Goal: Communication & Community: Answer question/provide support

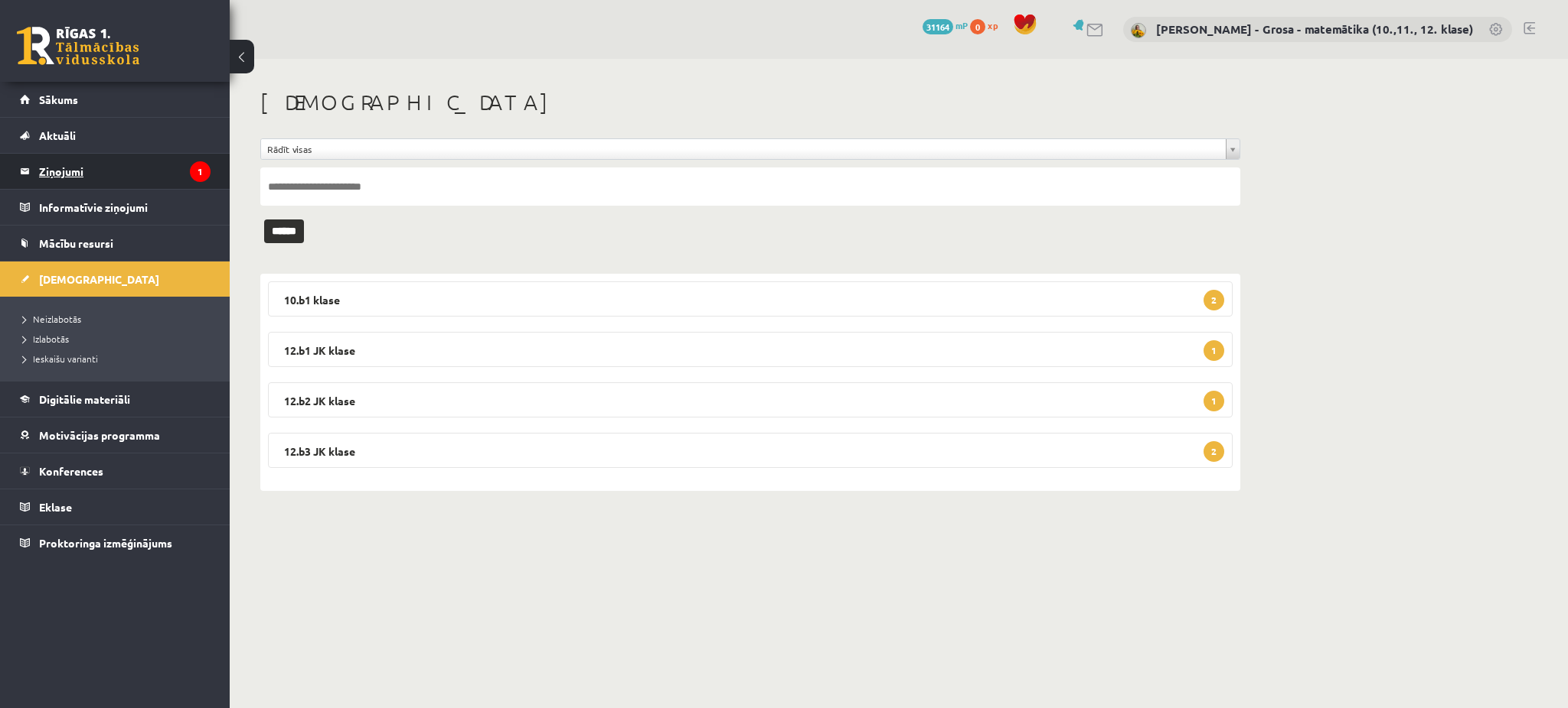
click at [117, 184] on legend "Ziņojumi 1" at bounding box center [124, 171] width 171 height 36
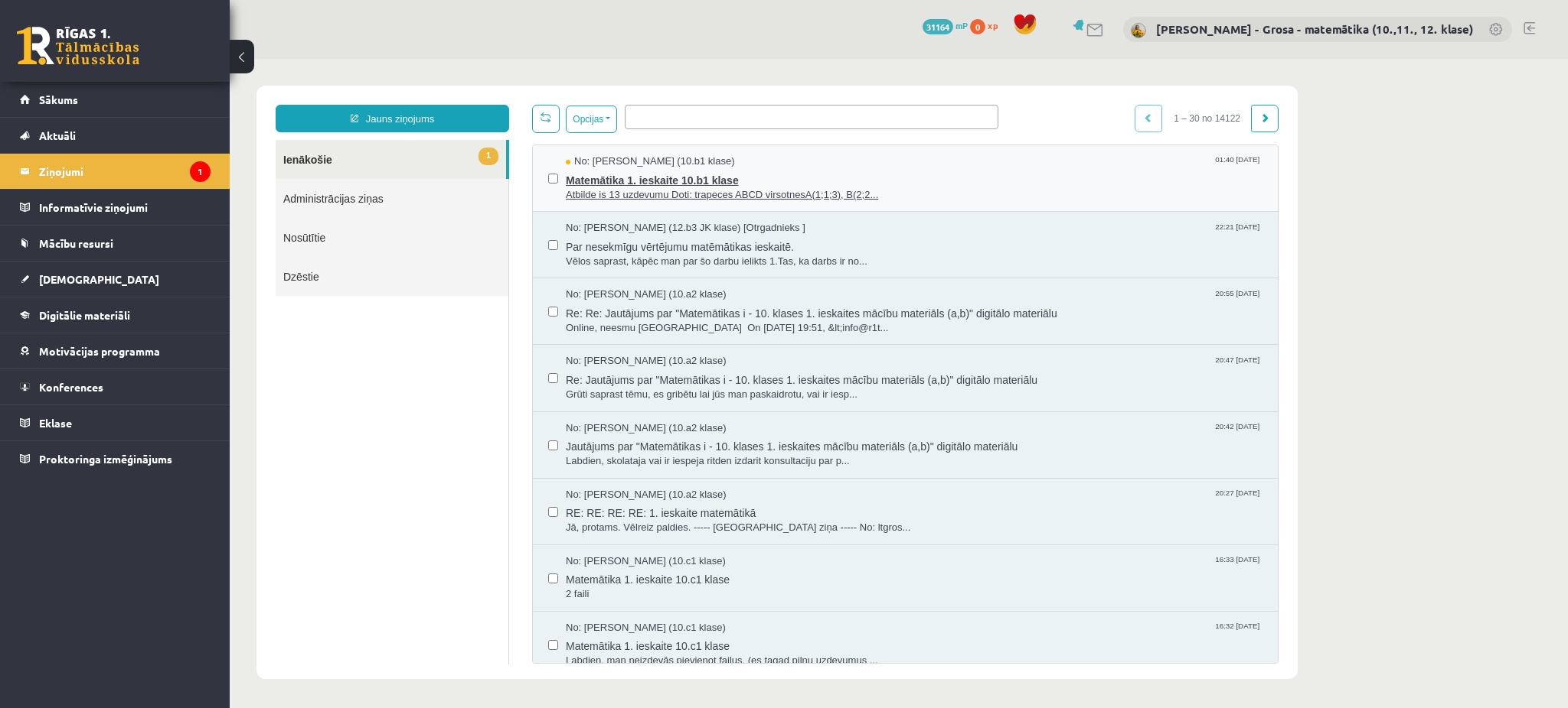
click at [692, 177] on span "Matemātika 1. ieskaite 10.b1 klase" at bounding box center [914, 179] width 696 height 19
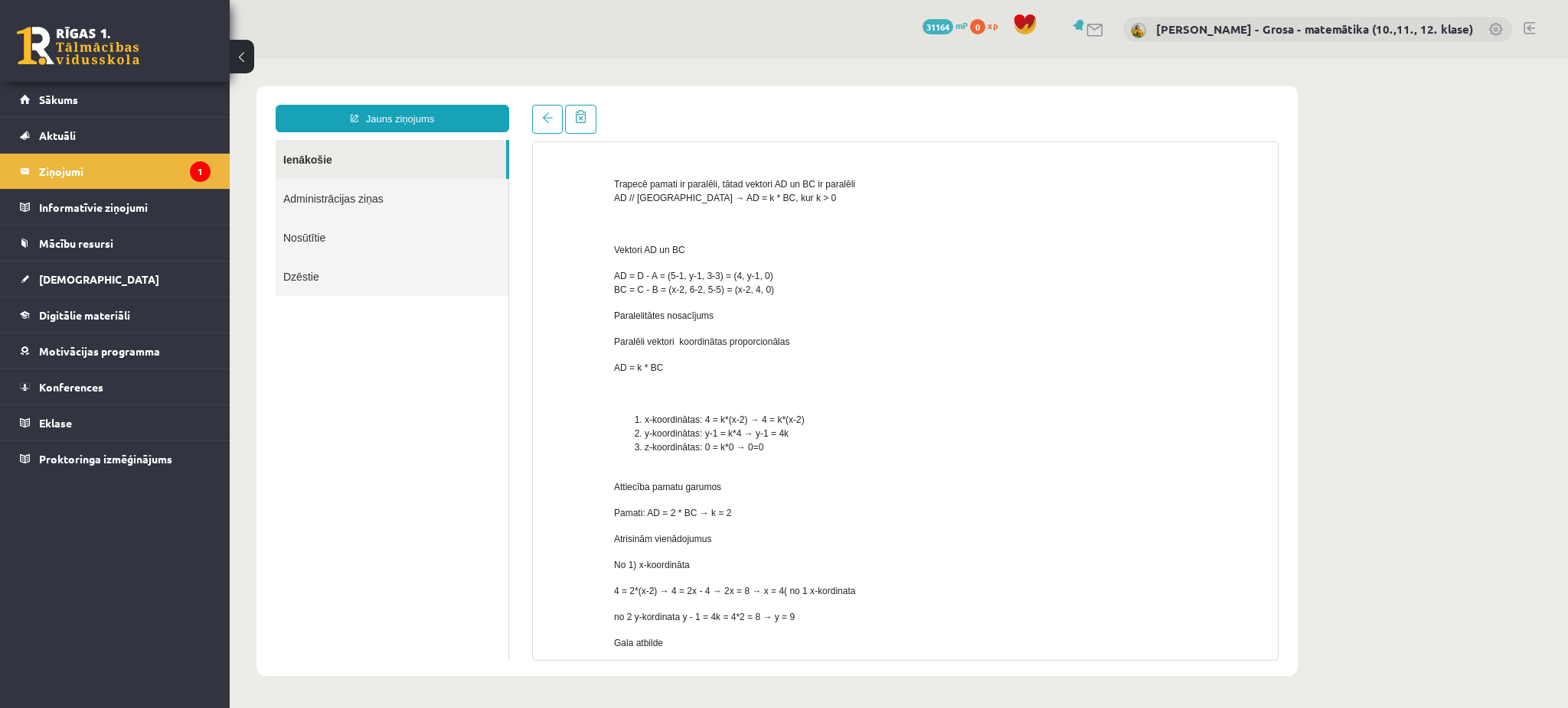
scroll to position [338, 0]
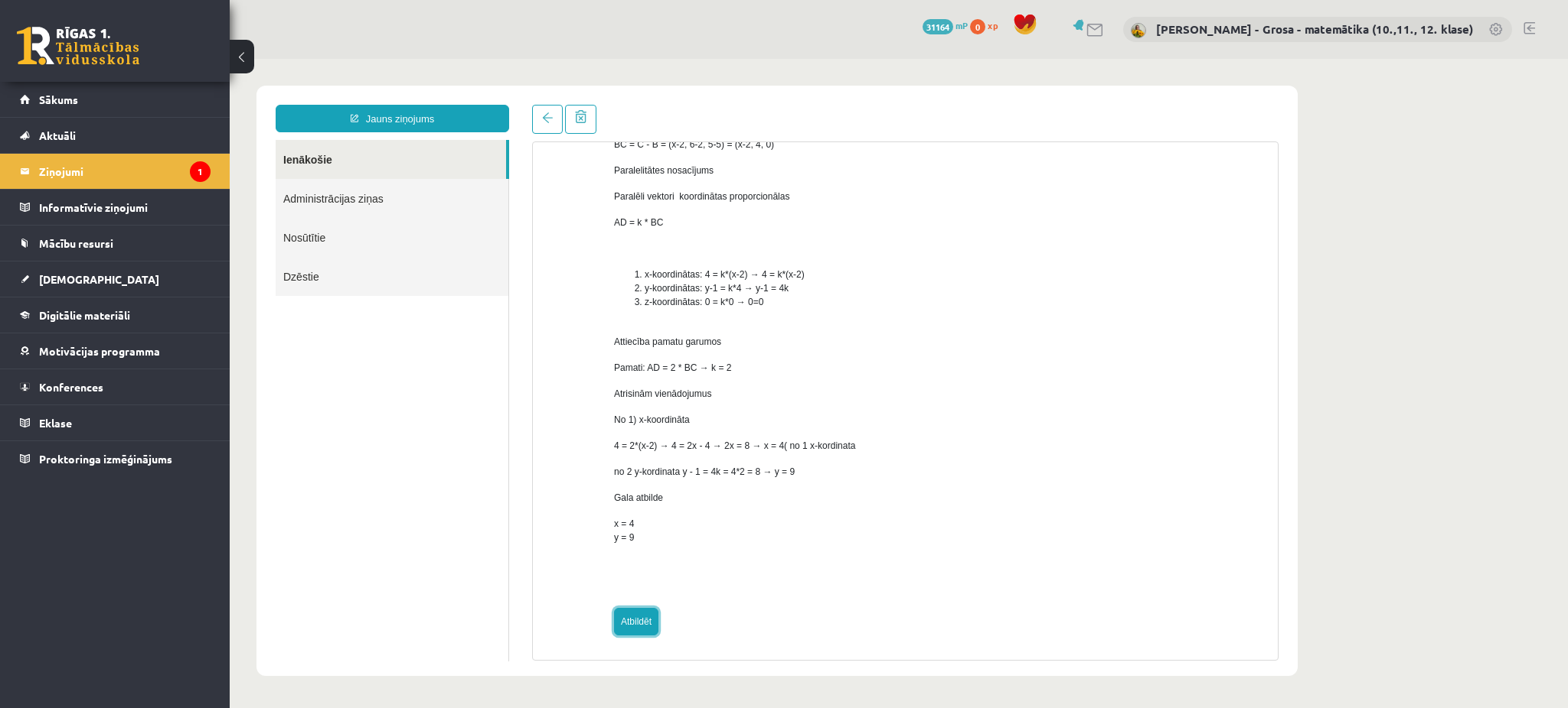
click at [641, 630] on link "Atbildēt" at bounding box center [635, 622] width 44 height 28
type input "**********"
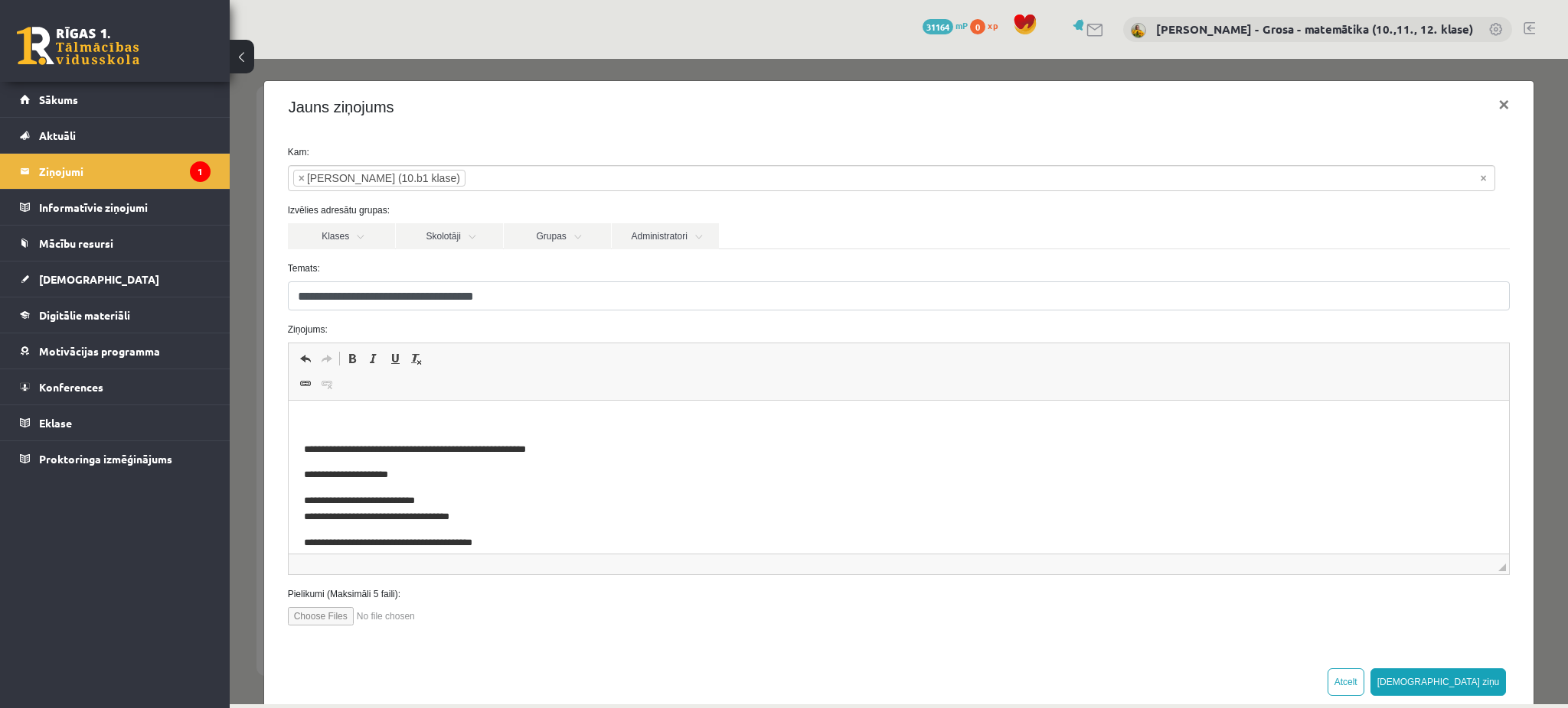
click at [548, 416] on p "Rich Text Editor, wiswyg-editor-47433984915600-1760333727-657" at bounding box center [898, 424] width 1190 height 16
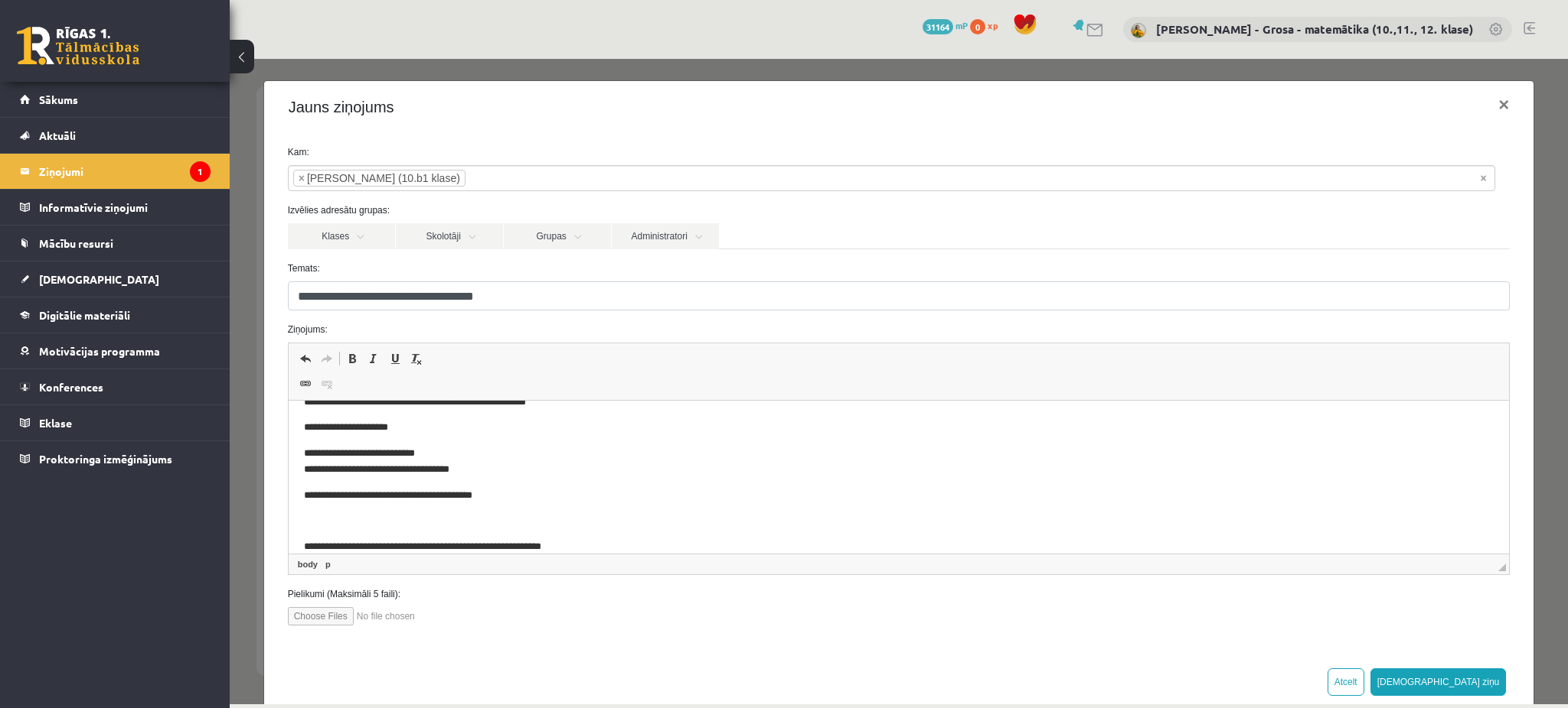
scroll to position [0, 0]
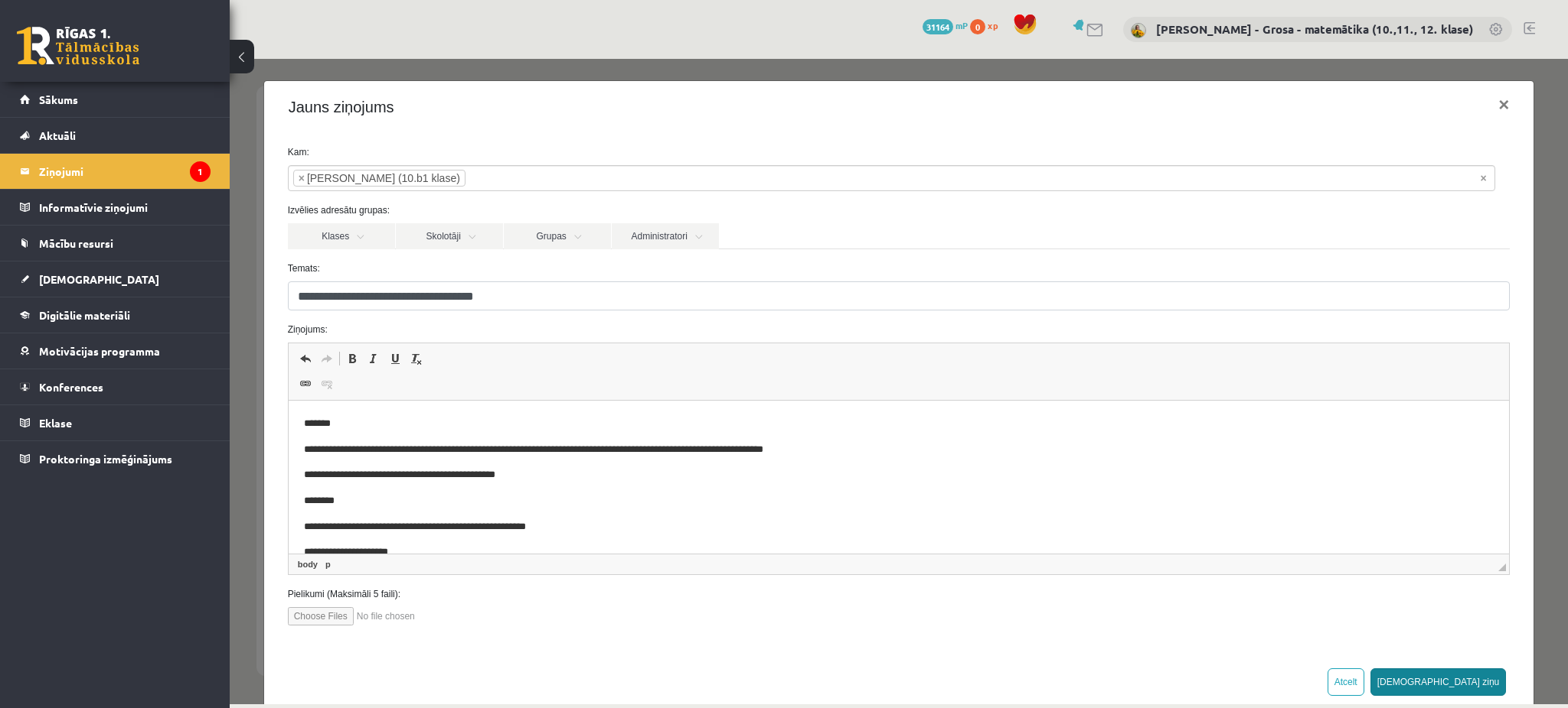
click at [1461, 684] on button "[DEMOGRAPHIC_DATA] ziņu" at bounding box center [1438, 683] width 136 height 28
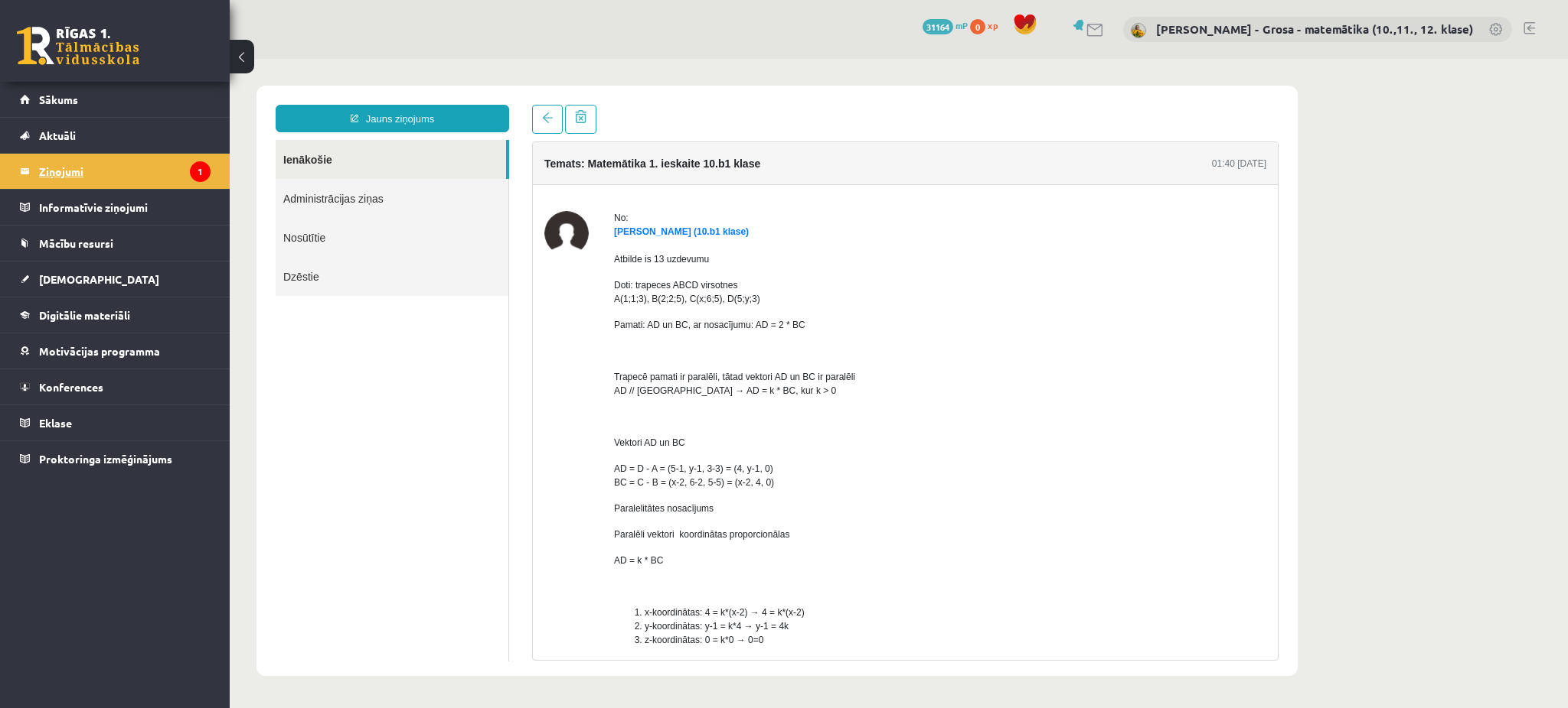
click at [87, 167] on legend "Ziņojumi 1" at bounding box center [124, 171] width 171 height 36
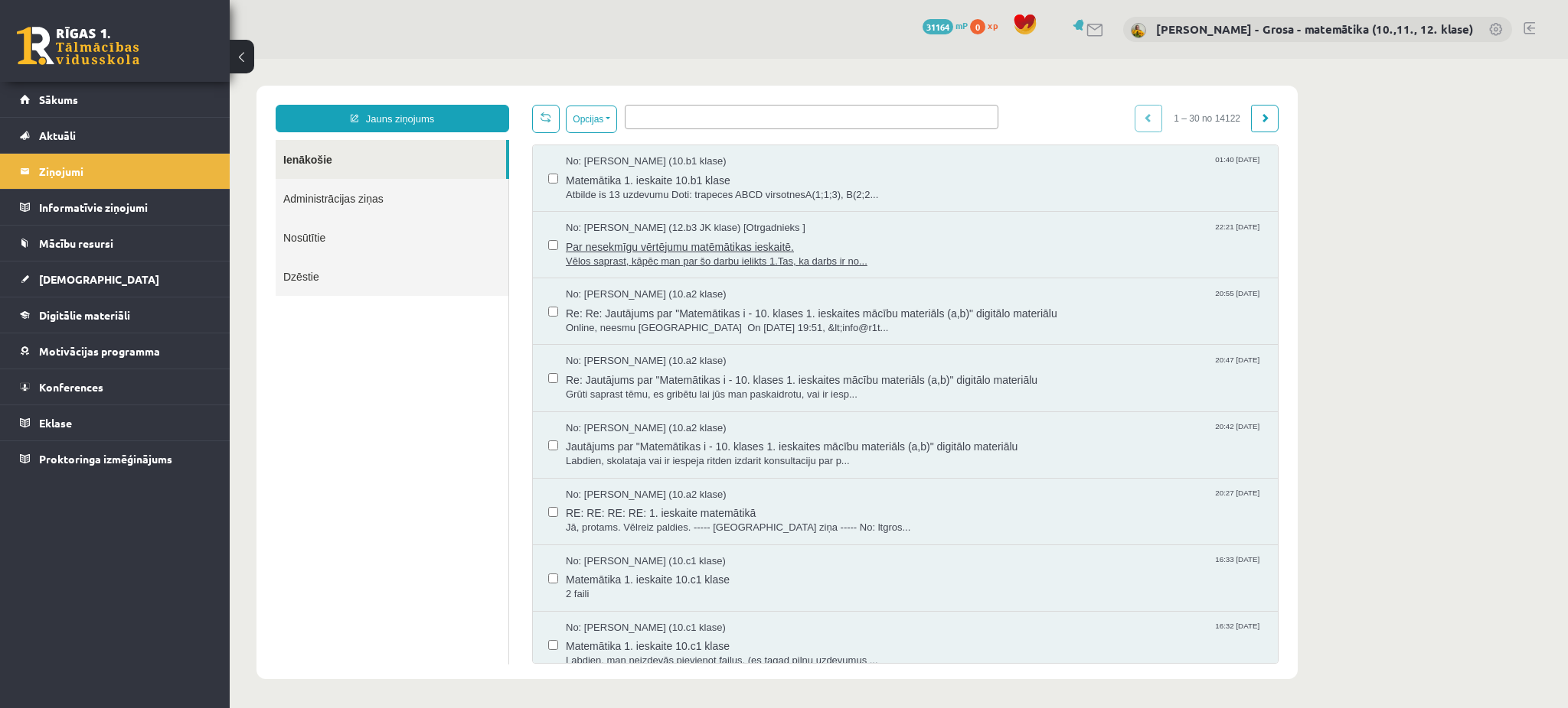
click at [687, 265] on span "Vēlos saprast, kāpēc man par šo darbu ielikts 1.Tas, ka darbs ir no..." at bounding box center [914, 261] width 696 height 15
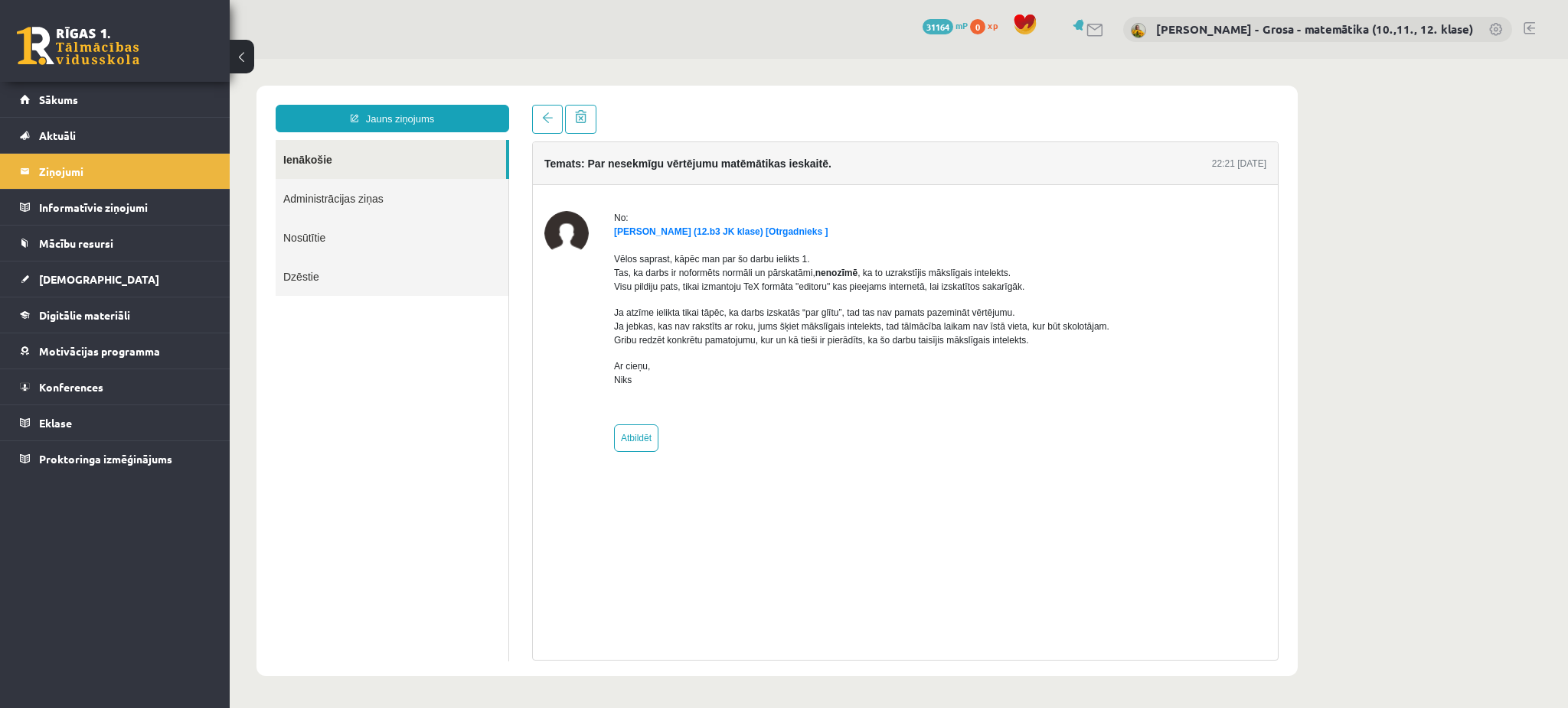
click at [325, 236] on link "Nosūtītie" at bounding box center [392, 237] width 233 height 39
click at [326, 242] on link "Nosūtītie" at bounding box center [392, 237] width 233 height 39
click at [309, 237] on link "Nosūtītie" at bounding box center [392, 237] width 233 height 39
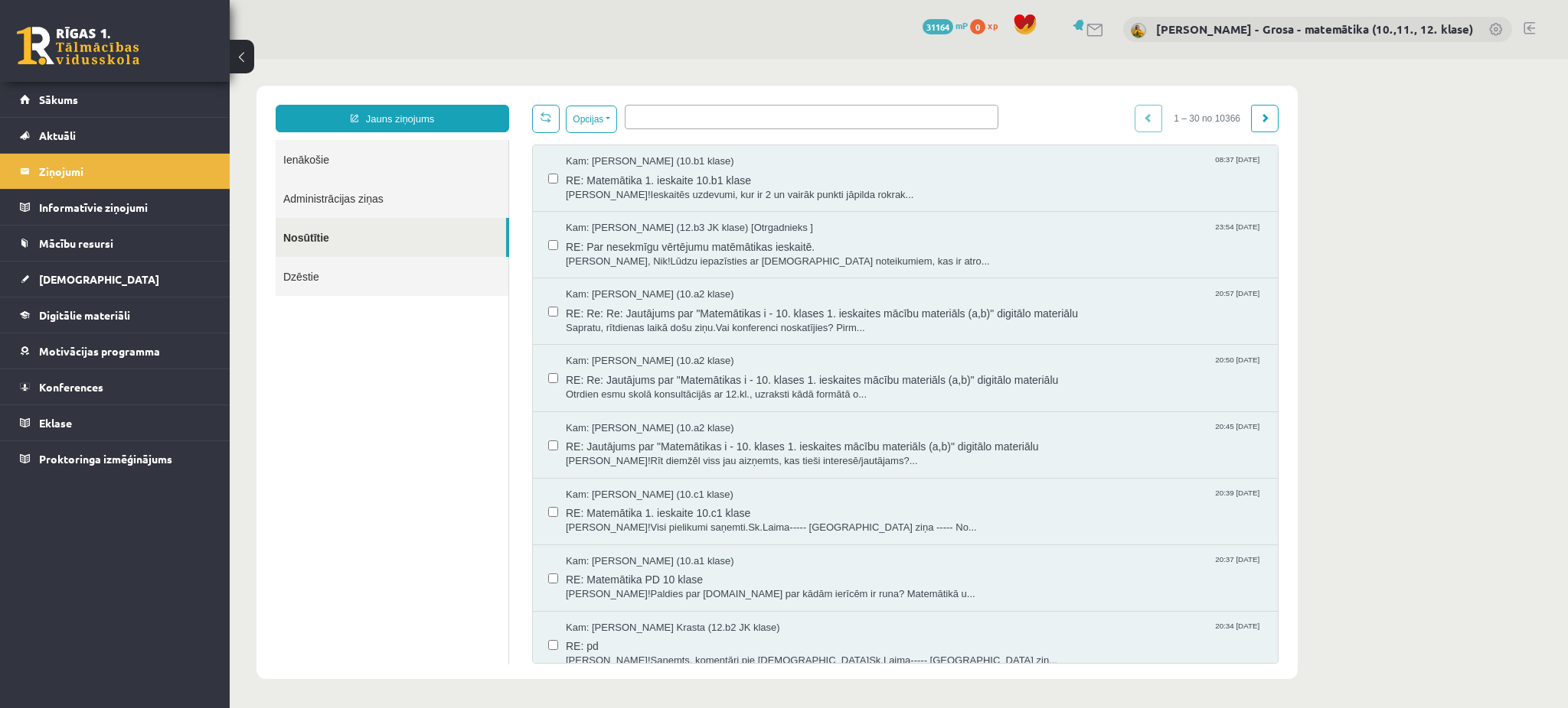
click at [407, 161] on link "Ienākošie" at bounding box center [392, 159] width 233 height 39
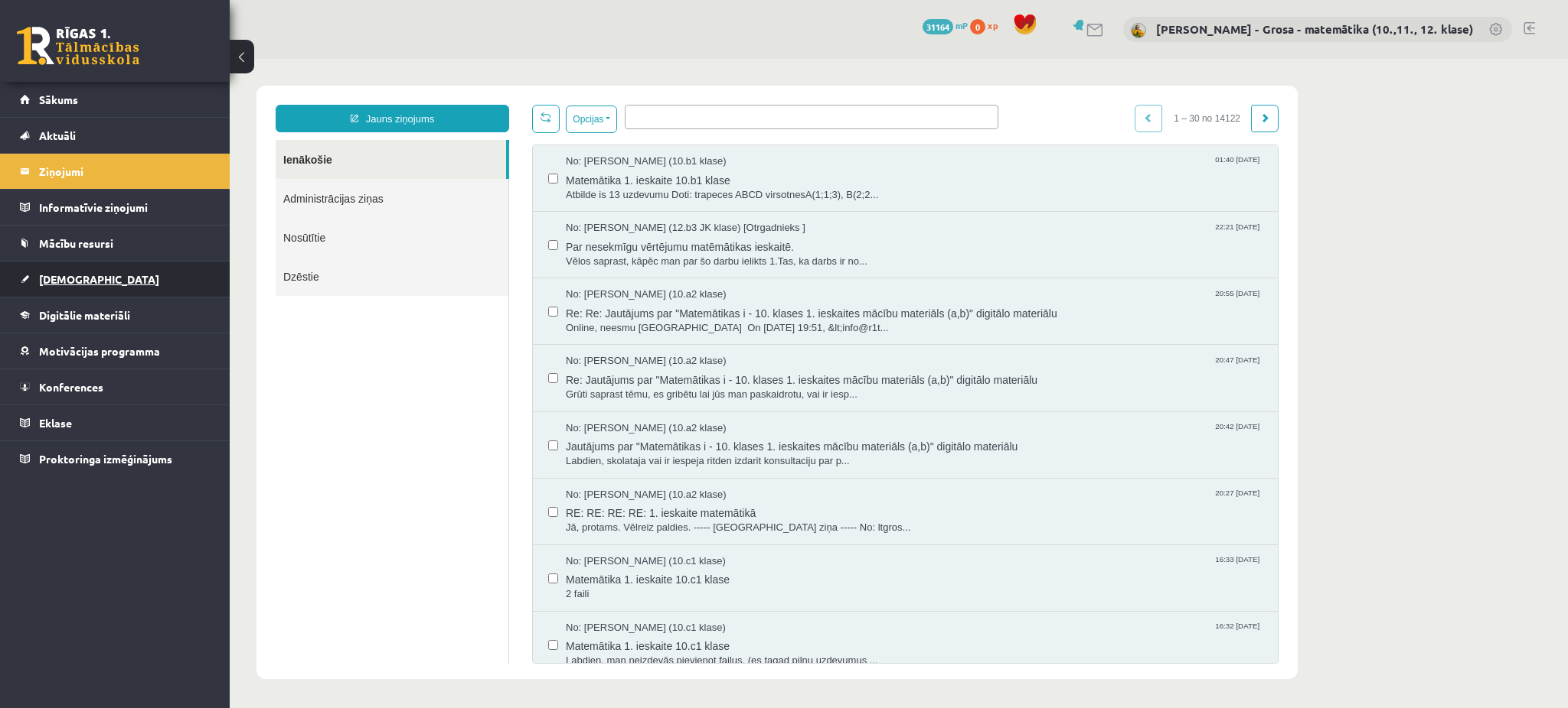
click at [81, 288] on link "[DEMOGRAPHIC_DATA]" at bounding box center [115, 279] width 190 height 36
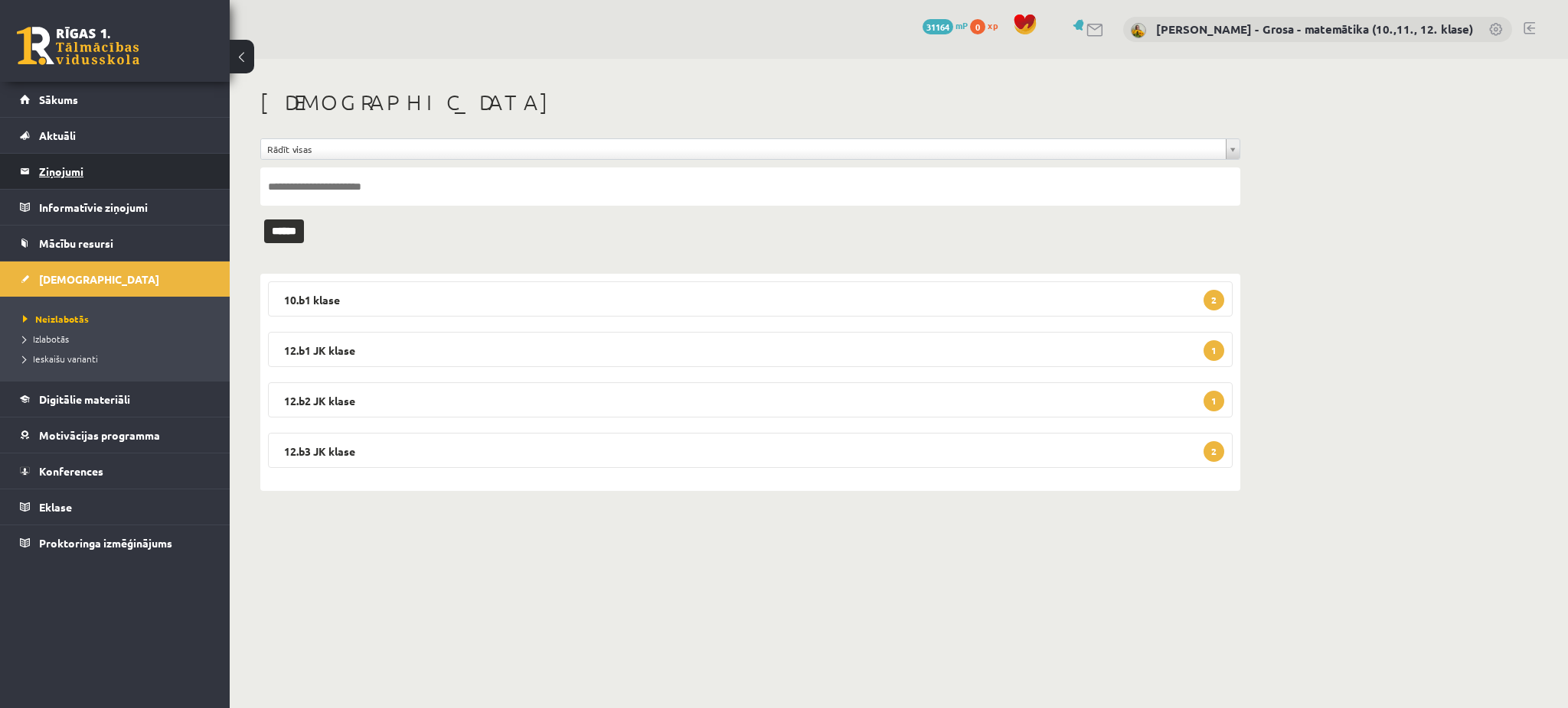
click at [95, 169] on legend "Ziņojumi 1" at bounding box center [124, 171] width 171 height 36
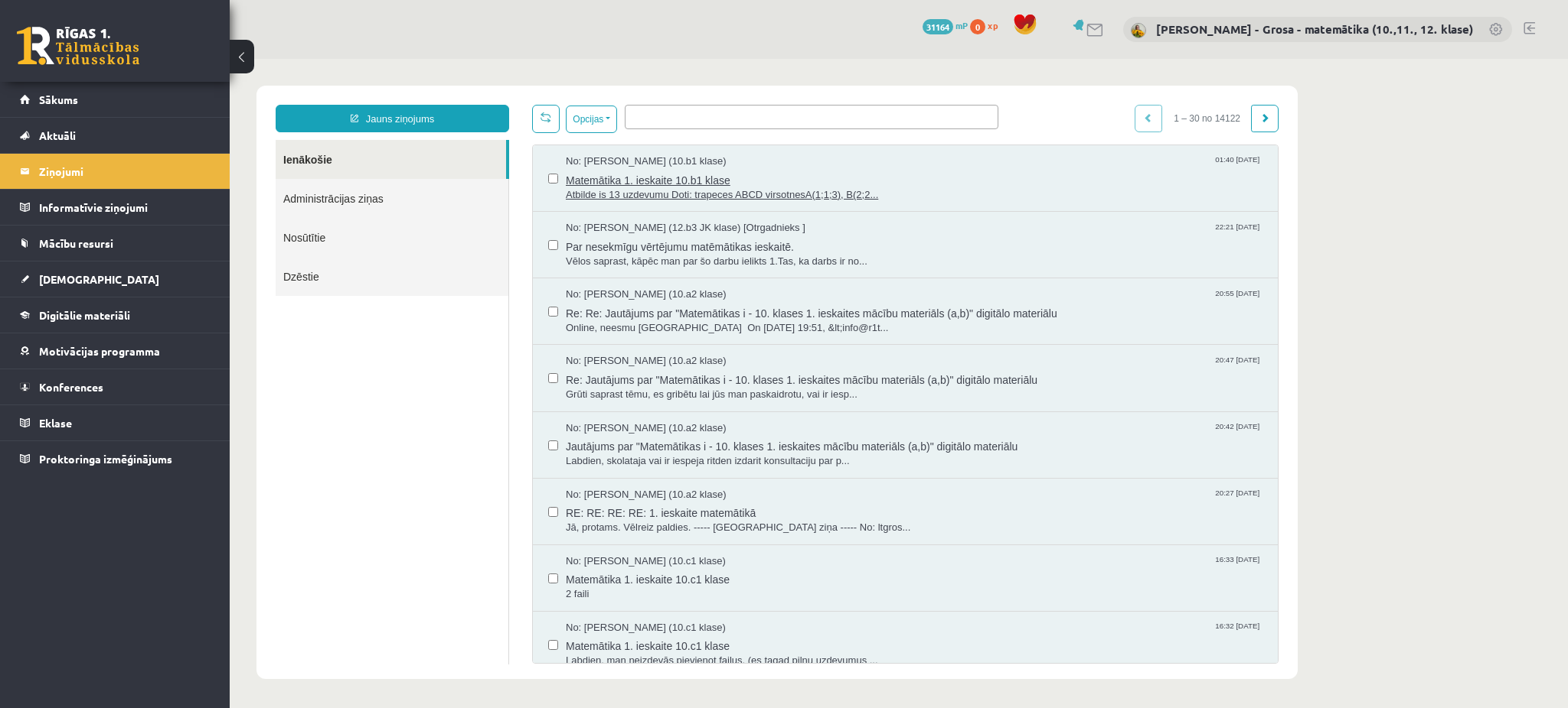
click at [594, 181] on span "Matemātika 1. ieskaite 10.b1 klase" at bounding box center [914, 179] width 696 height 19
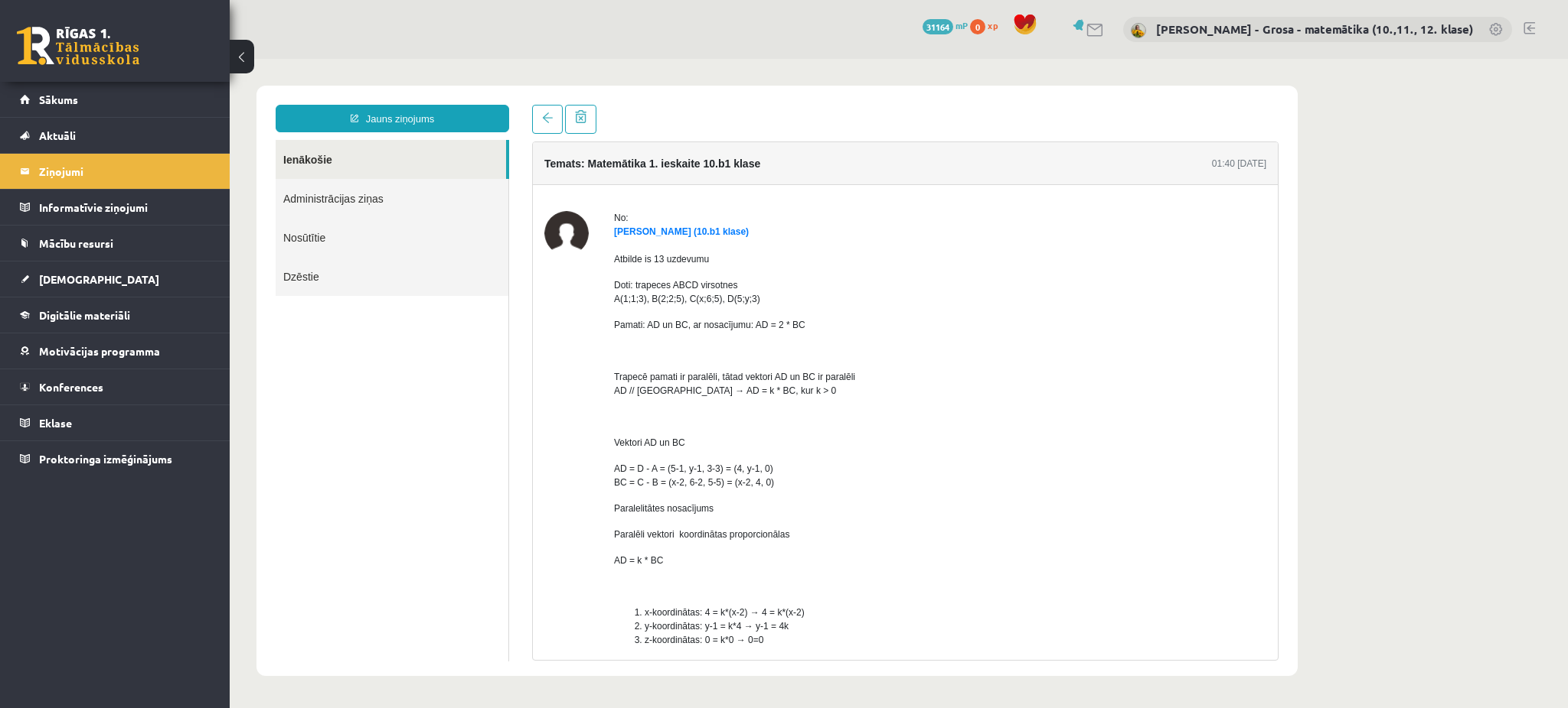
click at [326, 173] on link "Ienākošie" at bounding box center [390, 159] width 230 height 39
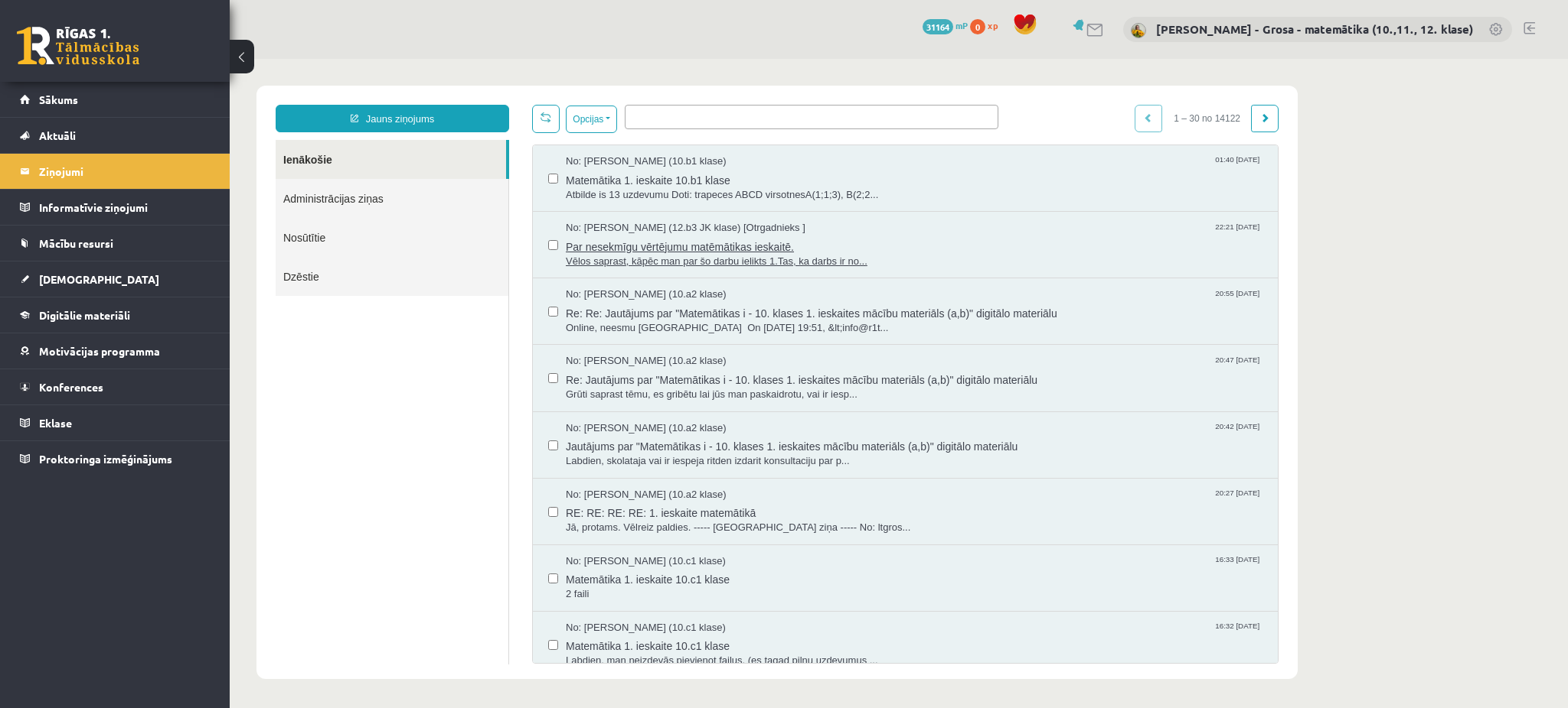
click at [824, 243] on span "Par nesekmīgu vērtējumu matēmātikas ieskaitē." at bounding box center [914, 245] width 696 height 19
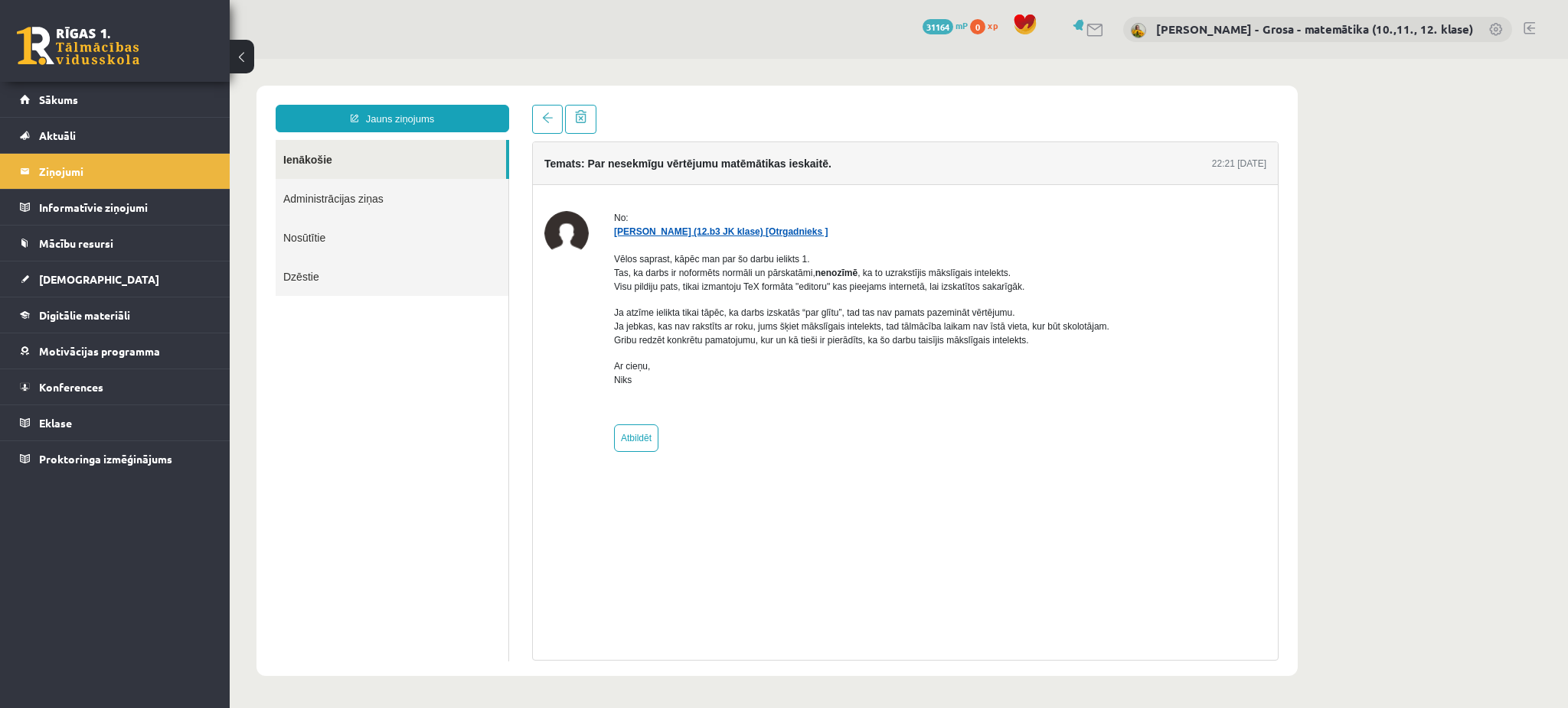
click at [630, 228] on link "[PERSON_NAME] (12.b3 JK klase) [Otrgadnieks ]" at bounding box center [721, 232] width 214 height 10
click at [118, 172] on legend "Ziņojumi 1" at bounding box center [124, 171] width 171 height 36
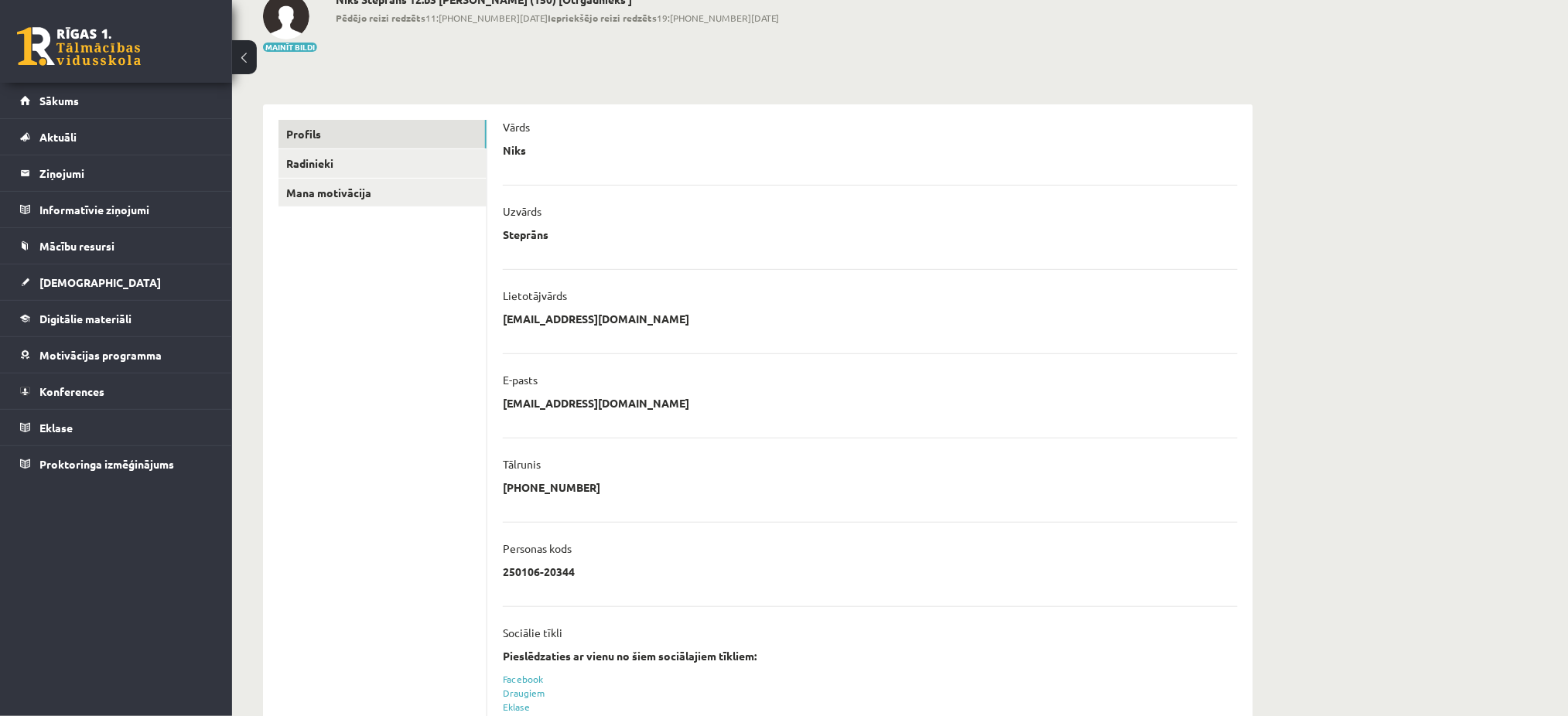
scroll to position [10, 0]
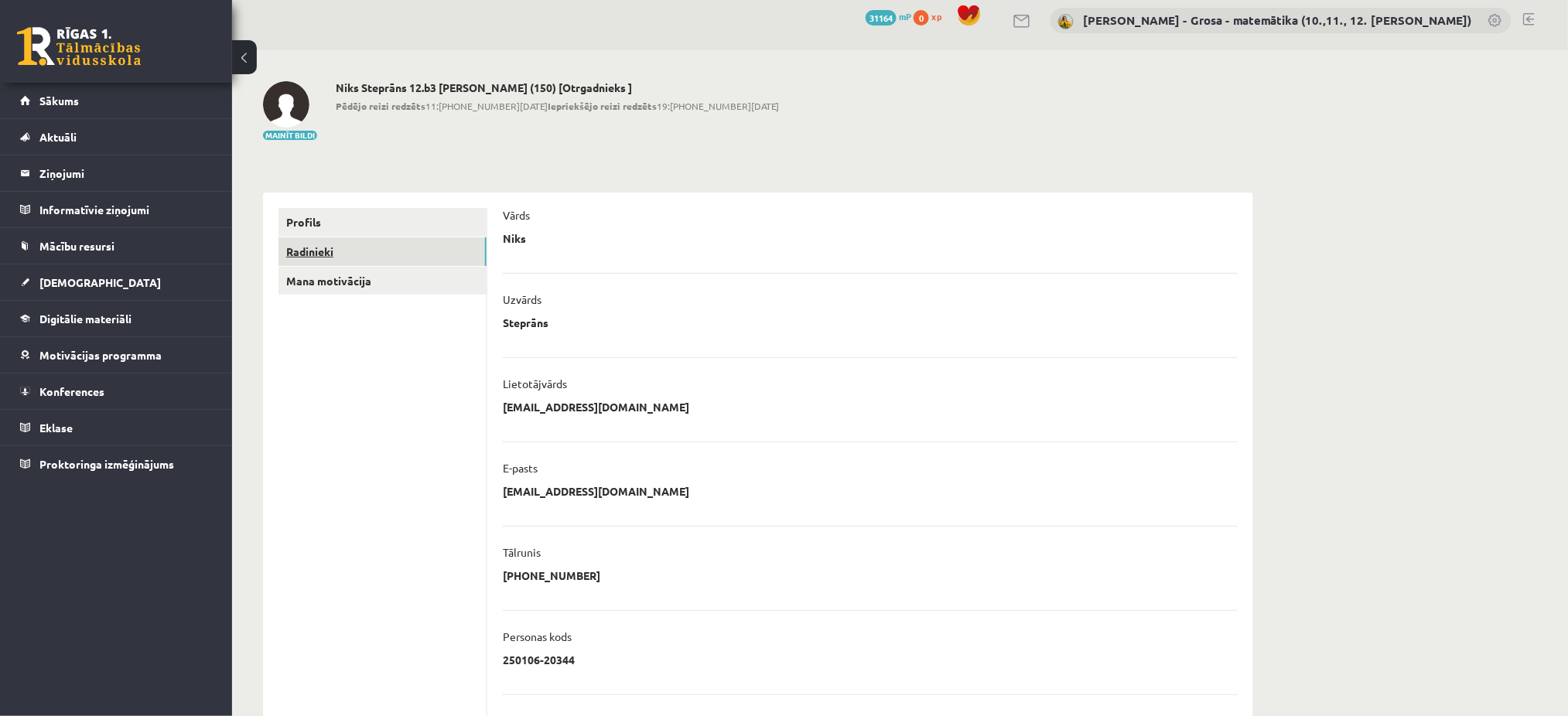
click at [357, 240] on link "Radinieki" at bounding box center [382, 251] width 208 height 29
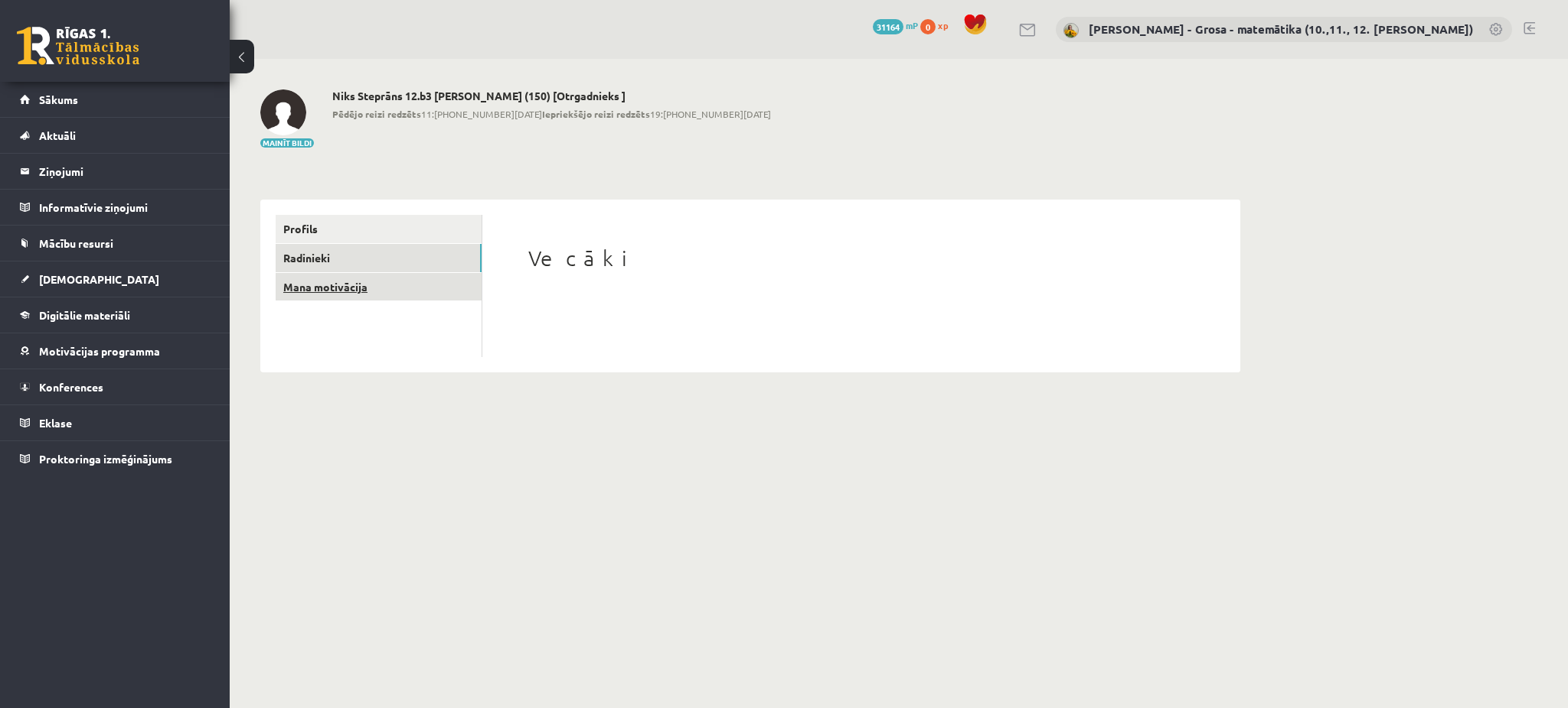
click at [382, 291] on link "Mana motivācija" at bounding box center [378, 287] width 206 height 29
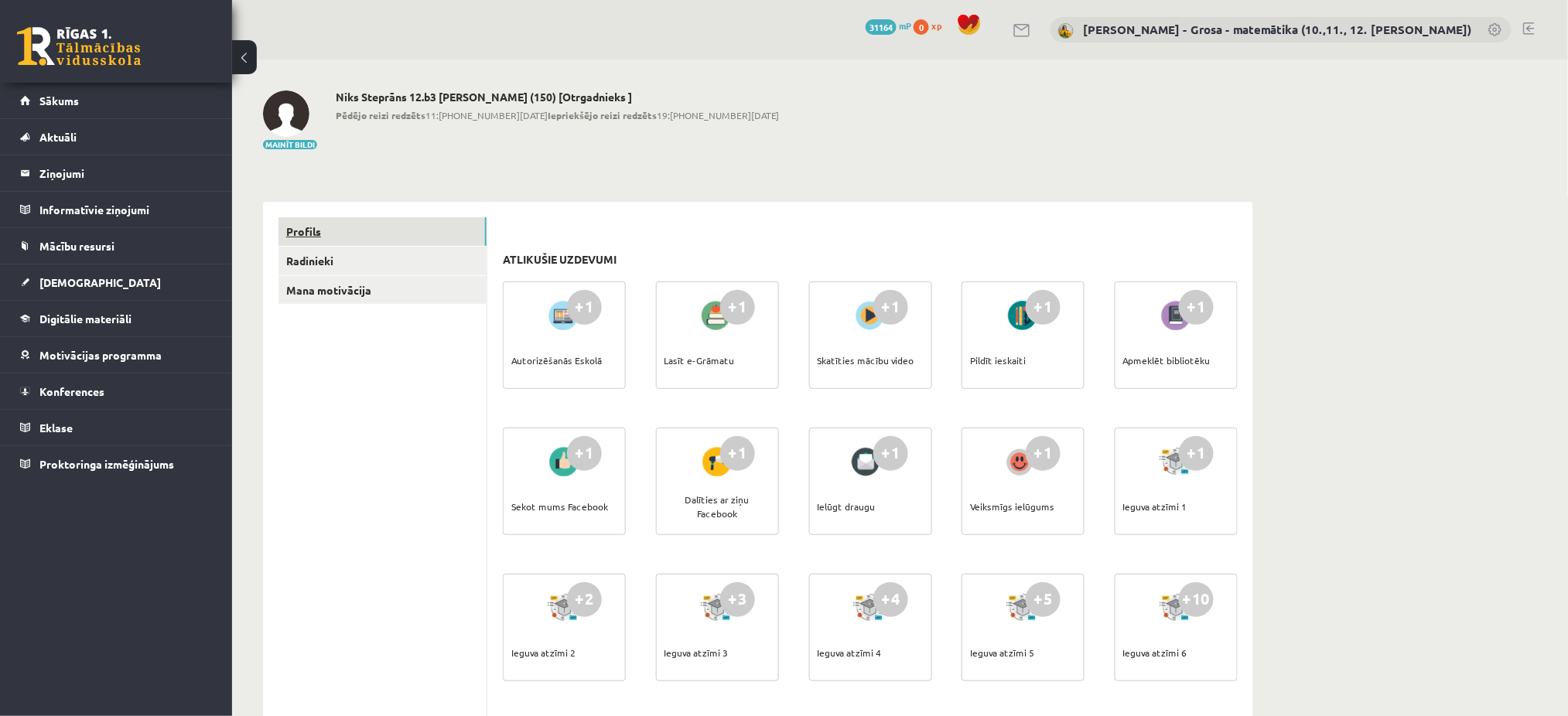
click at [340, 220] on link "Profils" at bounding box center [382, 231] width 208 height 29
